Goal: Entertainment & Leisure: Consume media (video, audio)

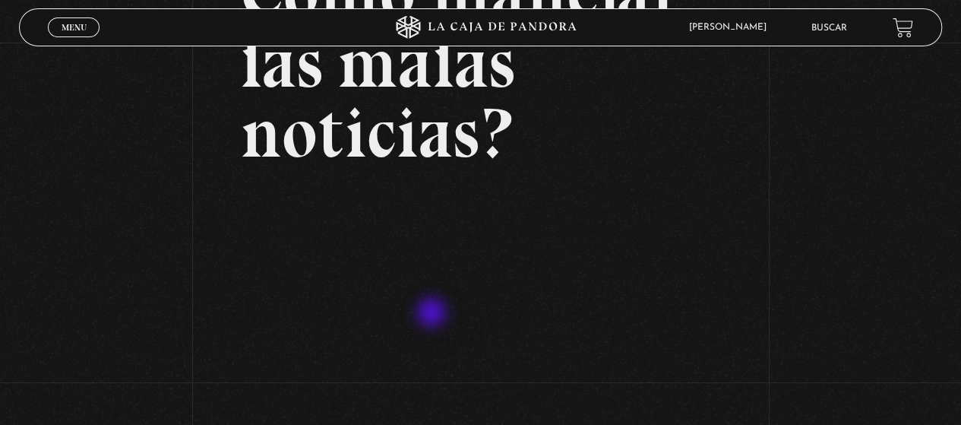
scroll to position [76, 0]
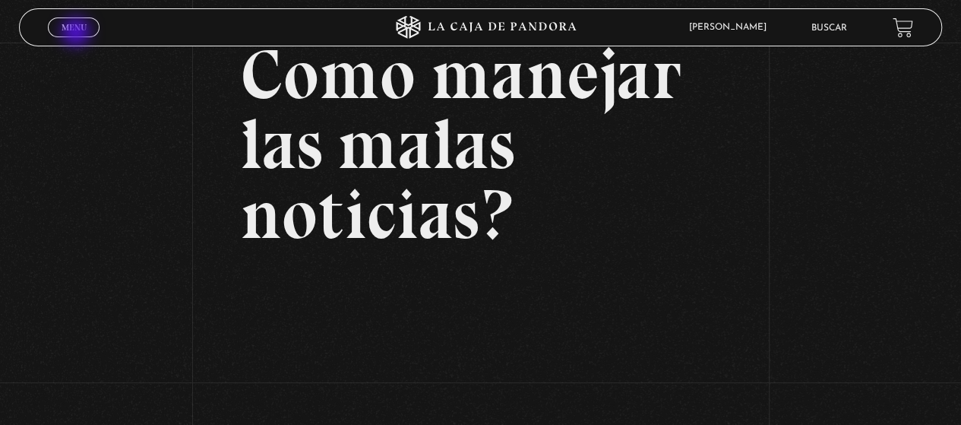
click at [78, 33] on link "Menu Cerrar" at bounding box center [74, 27] width 52 height 20
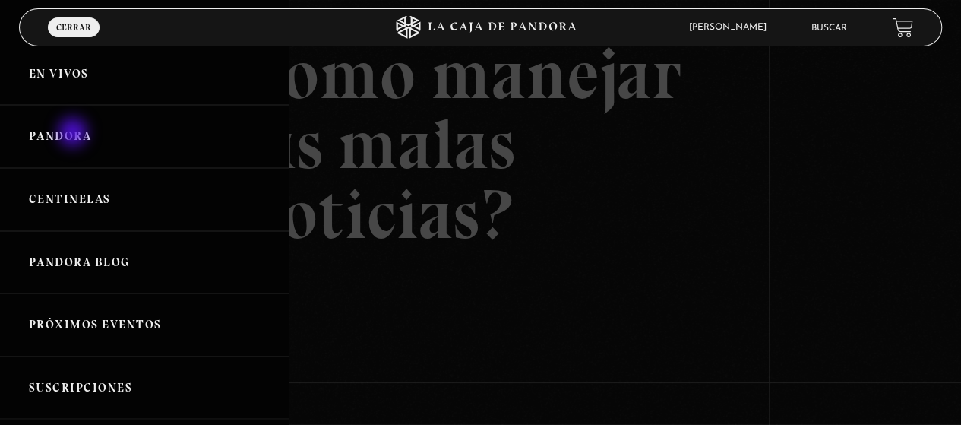
click at [74, 134] on link "Pandora" at bounding box center [144, 136] width 289 height 63
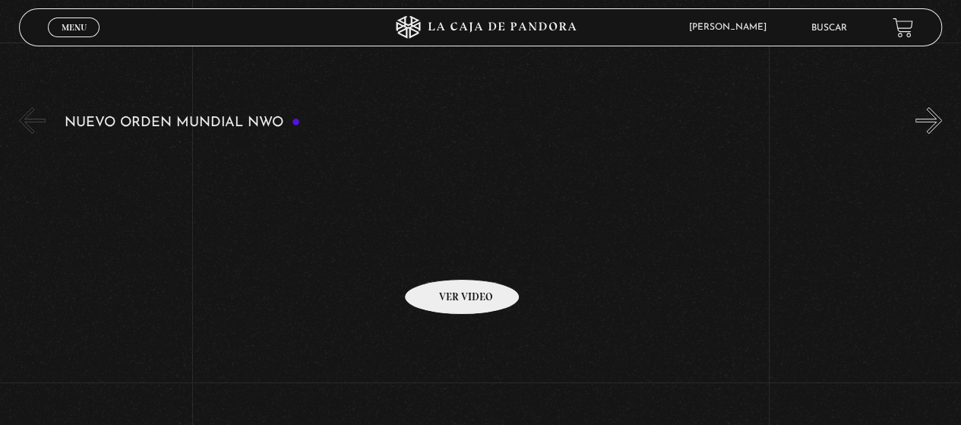
scroll to position [228, 0]
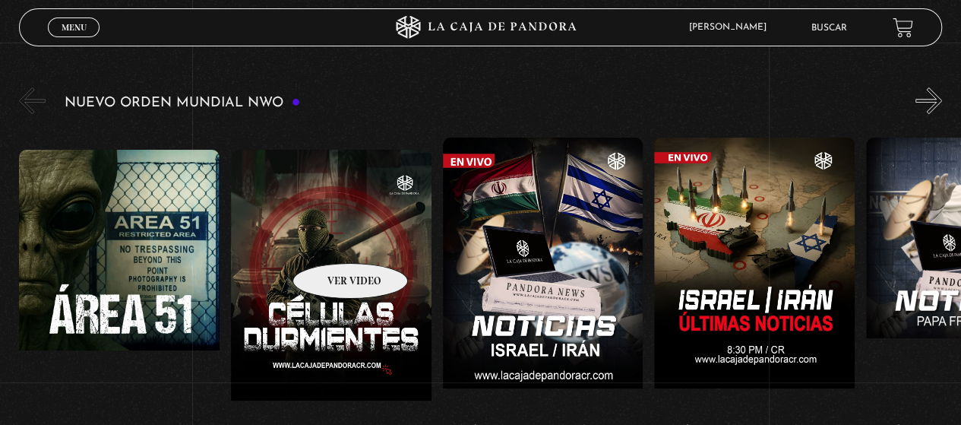
click at [331, 240] on figure at bounding box center [331, 287] width 201 height 274
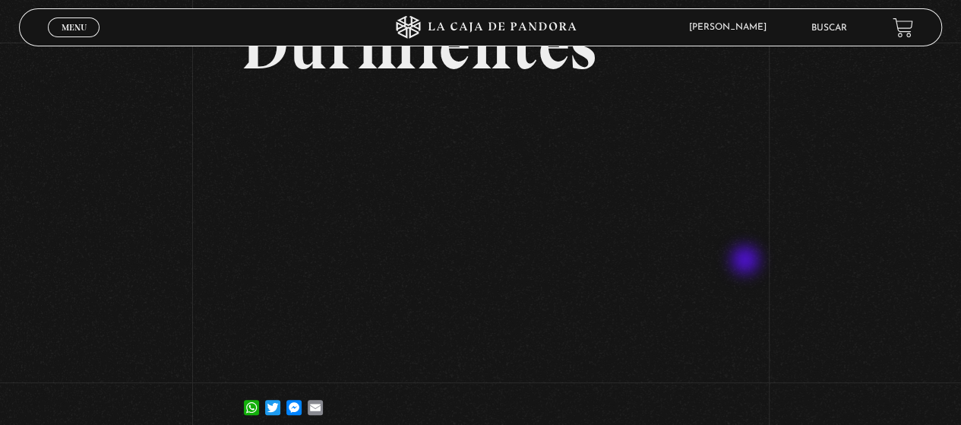
scroll to position [152, 0]
